Goal: Find specific page/section: Find specific page/section

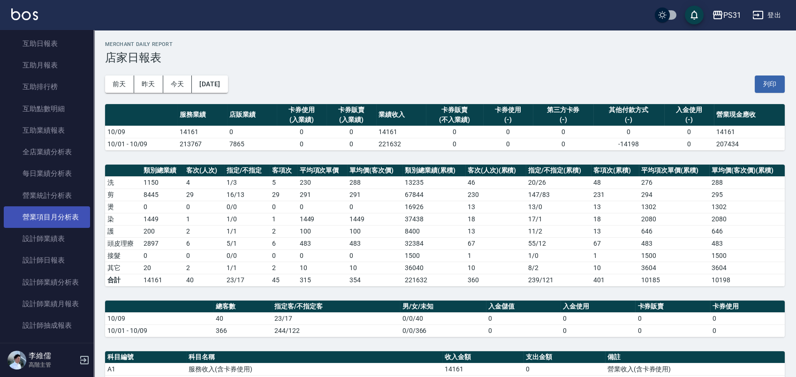
scroll to position [208, 0]
click at [60, 213] on link "設計師業績表" at bounding box center [47, 216] width 86 height 22
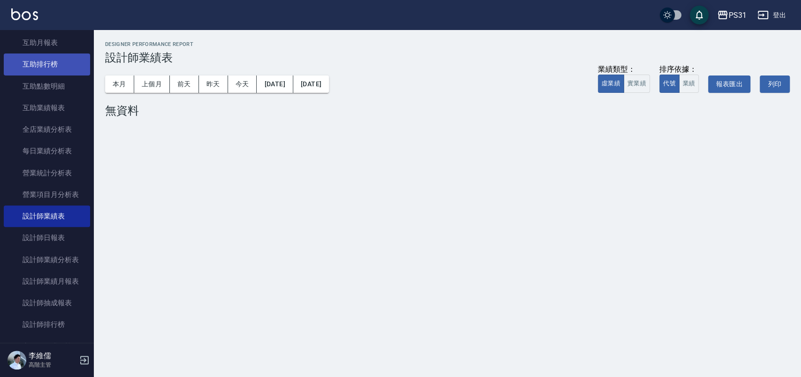
click at [34, 67] on link "互助排行榜" at bounding box center [47, 64] width 86 height 22
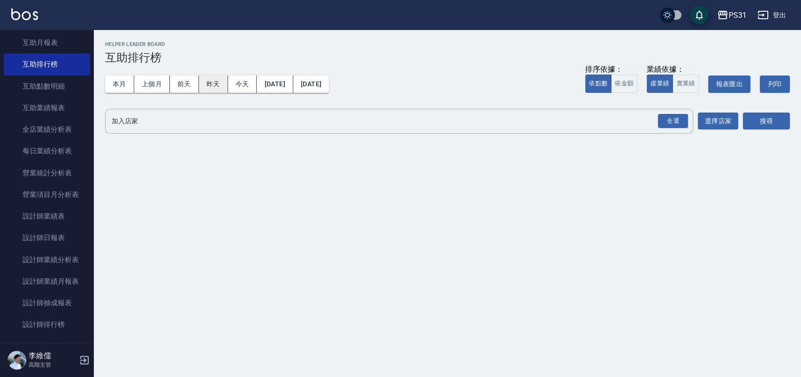
click at [214, 81] on button "昨天" at bounding box center [213, 84] width 29 height 17
click at [68, 84] on link "互助點數明細" at bounding box center [47, 87] width 86 height 22
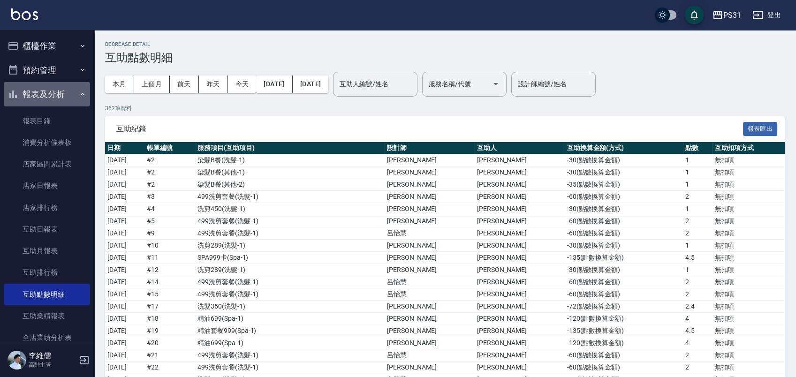
click at [49, 92] on button "報表及分析" at bounding box center [47, 94] width 86 height 24
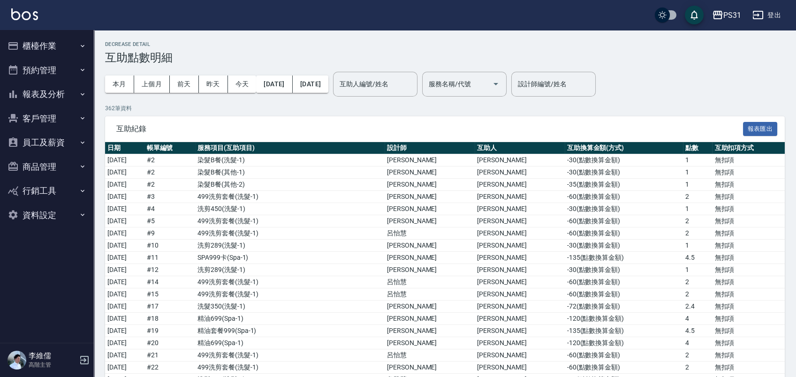
click at [46, 46] on button "櫃檯作業" at bounding box center [47, 46] width 86 height 24
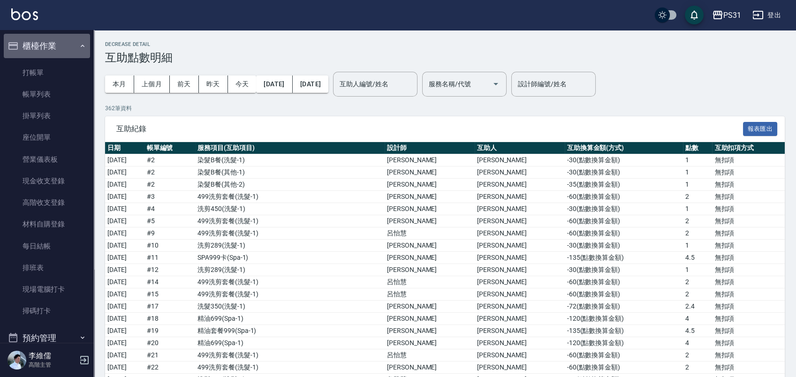
click at [69, 44] on button "櫃檯作業" at bounding box center [47, 46] width 86 height 24
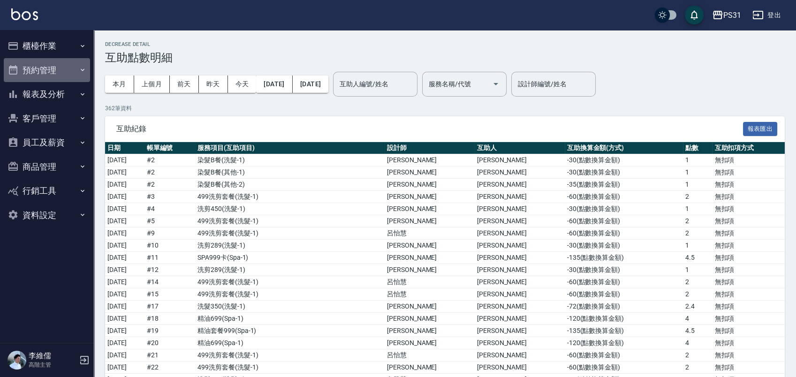
click at [66, 70] on button "預約管理" at bounding box center [47, 70] width 86 height 24
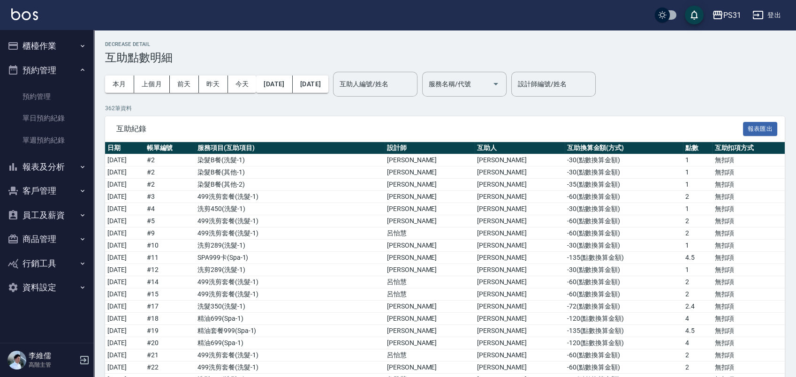
click at [66, 70] on button "預約管理" at bounding box center [47, 70] width 86 height 24
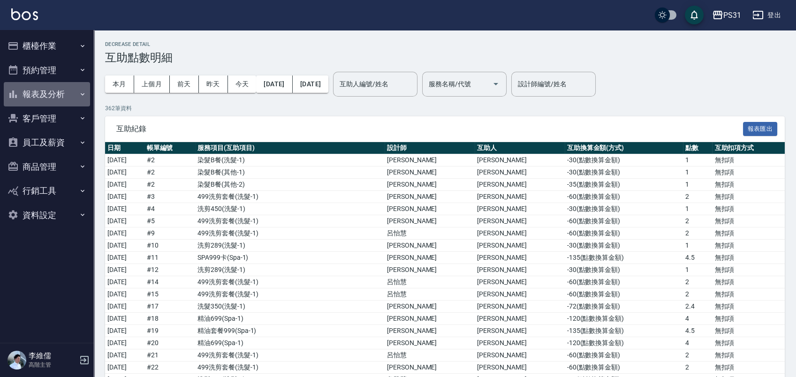
click at [59, 98] on button "報表及分析" at bounding box center [47, 94] width 86 height 24
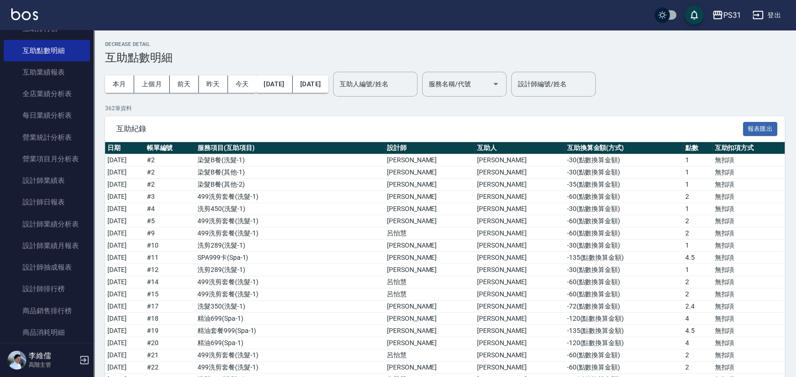
scroll to position [260, 0]
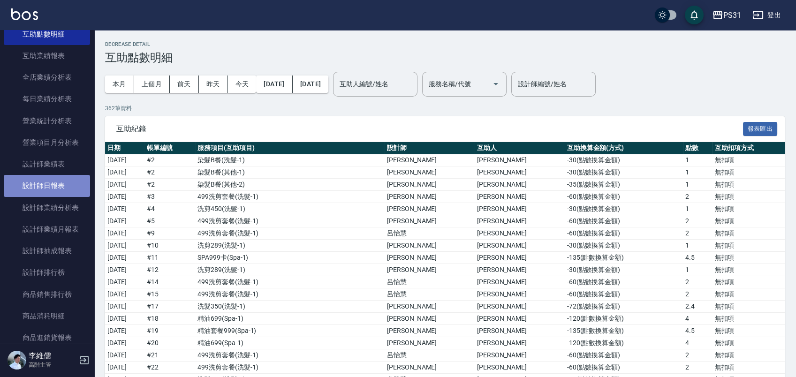
click at [51, 182] on link "設計師日報表" at bounding box center [47, 186] width 86 height 22
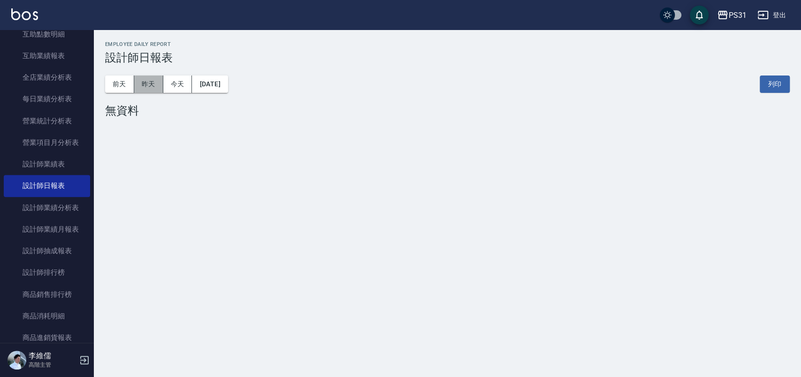
click at [143, 85] on button "昨天" at bounding box center [148, 84] width 29 height 17
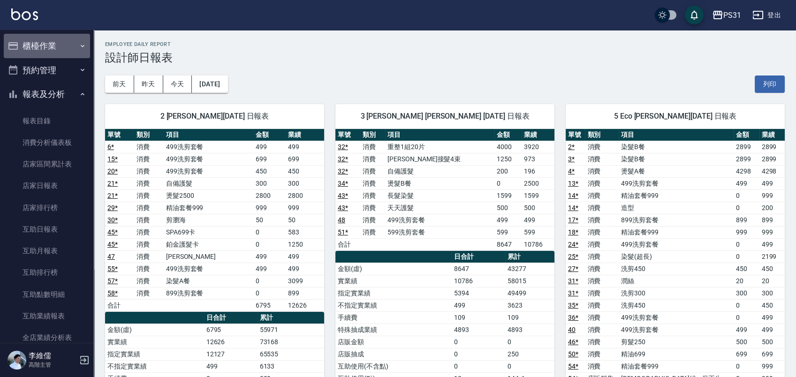
click at [66, 48] on button "櫃檯作業" at bounding box center [47, 46] width 86 height 24
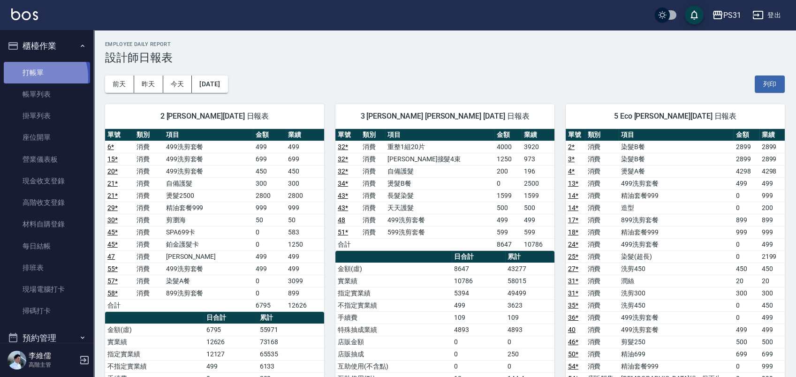
click at [37, 77] on link "打帳單" at bounding box center [47, 73] width 86 height 22
